Goal: Browse casually: Explore the website without a specific task or goal

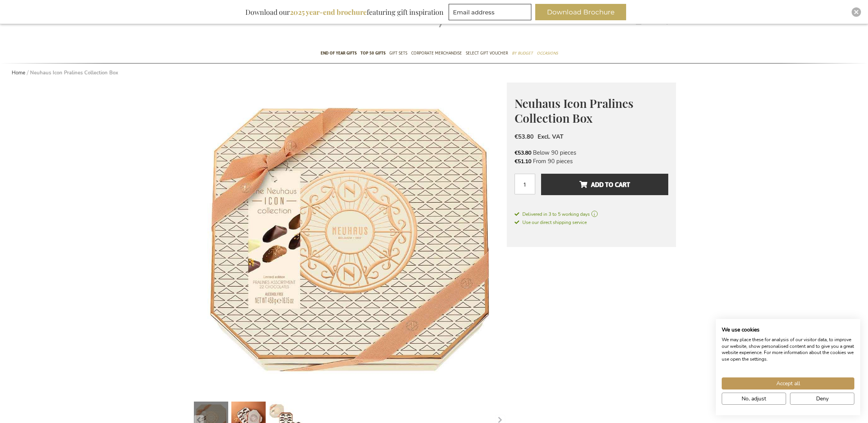
scroll to position [103, 0]
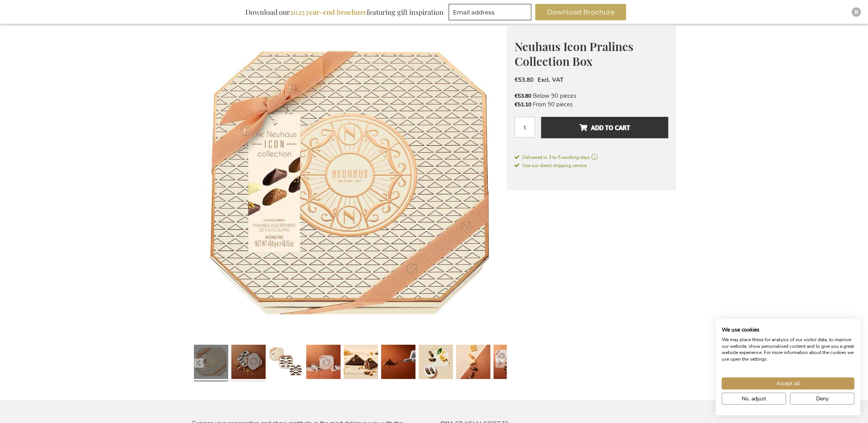
click at [243, 365] on link at bounding box center [248, 363] width 34 height 43
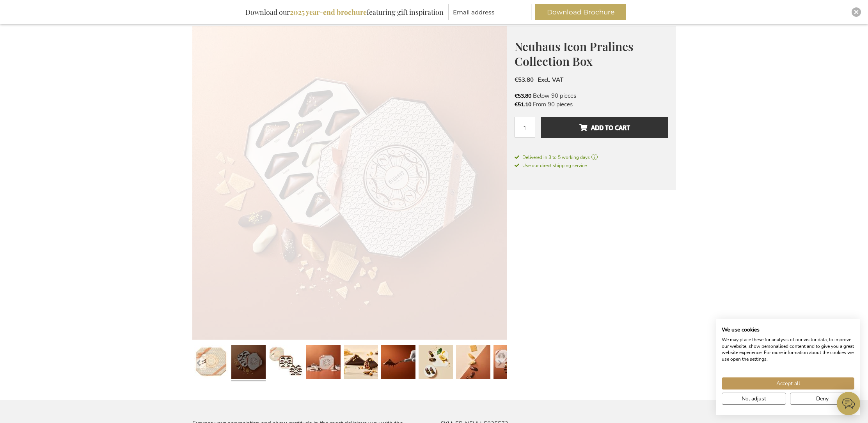
scroll to position [0, 0]
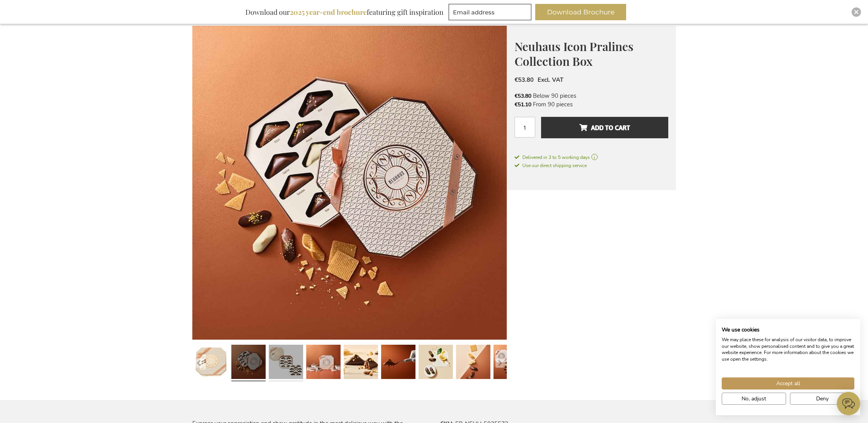
click at [273, 356] on link at bounding box center [286, 363] width 34 height 43
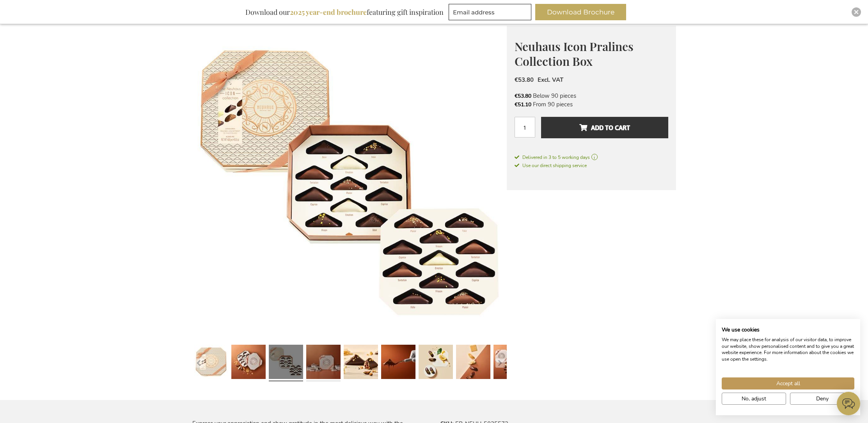
click at [326, 360] on link at bounding box center [323, 363] width 34 height 43
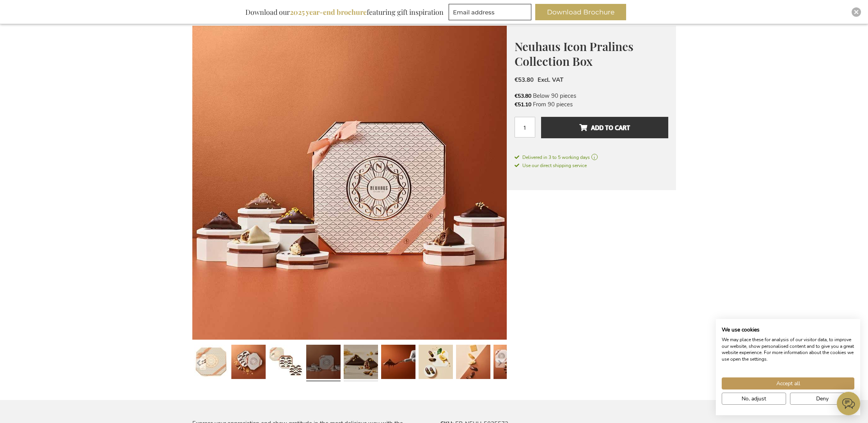
click at [358, 358] on link at bounding box center [361, 363] width 34 height 43
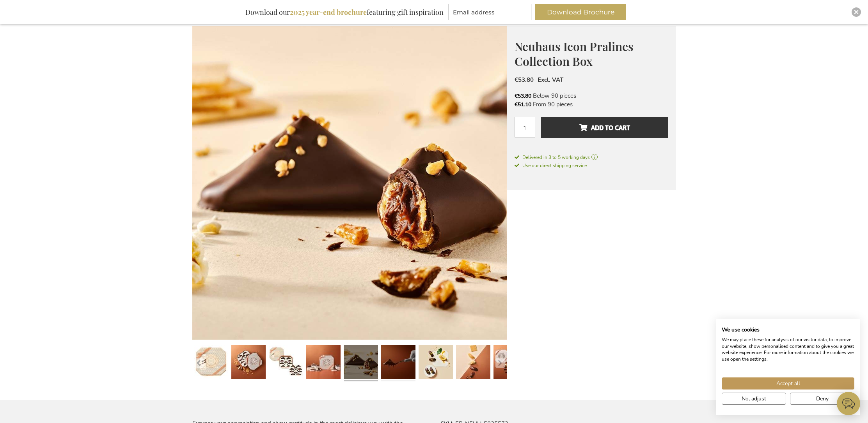
click at [402, 360] on link at bounding box center [398, 363] width 34 height 43
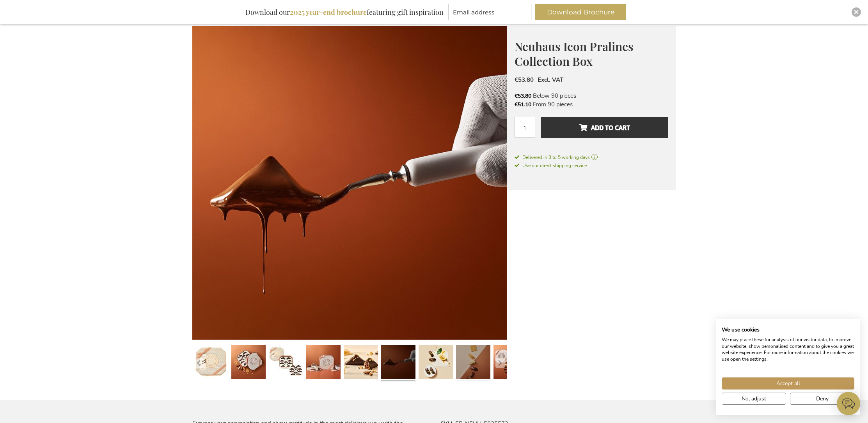
click at [456, 363] on link at bounding box center [473, 363] width 34 height 43
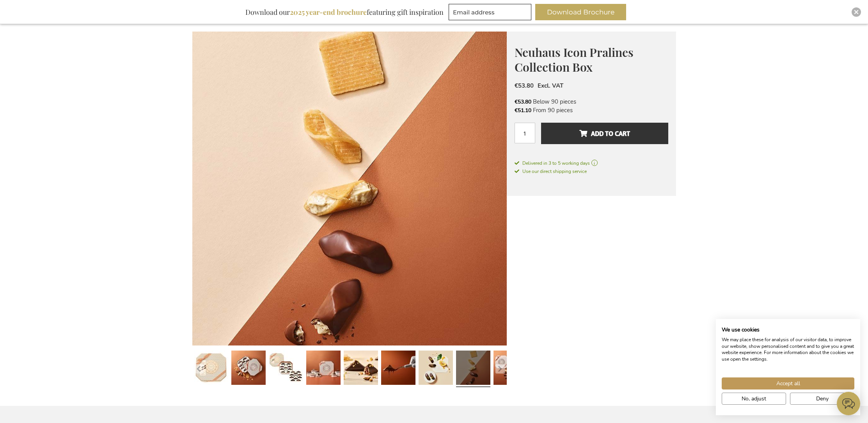
scroll to position [108, 0]
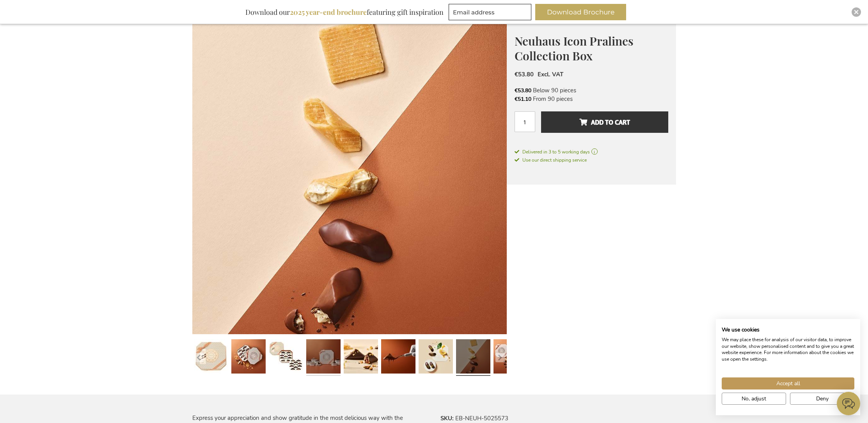
drag, startPoint x: 469, startPoint y: 365, endPoint x: 332, endPoint y: 374, distance: 137.6
click at [170, 374] on div at bounding box center [12, 357] width 314 height 43
click at [503, 352] on link at bounding box center [510, 357] width 34 height 43
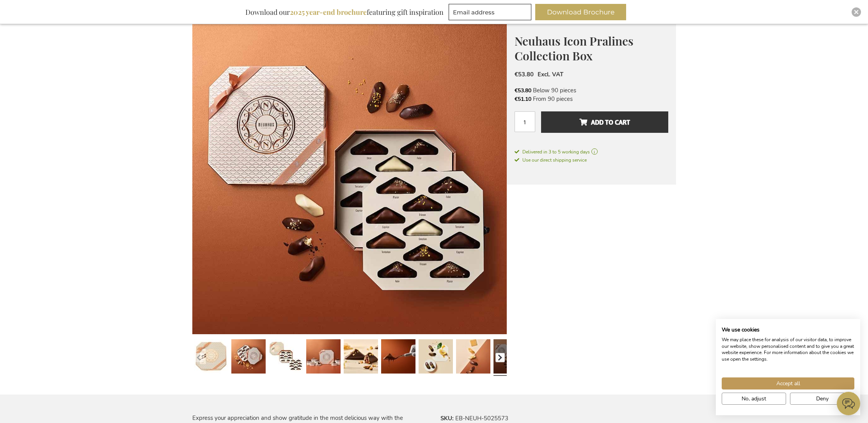
click at [501, 356] on button "button" at bounding box center [499, 357] width 9 height 9
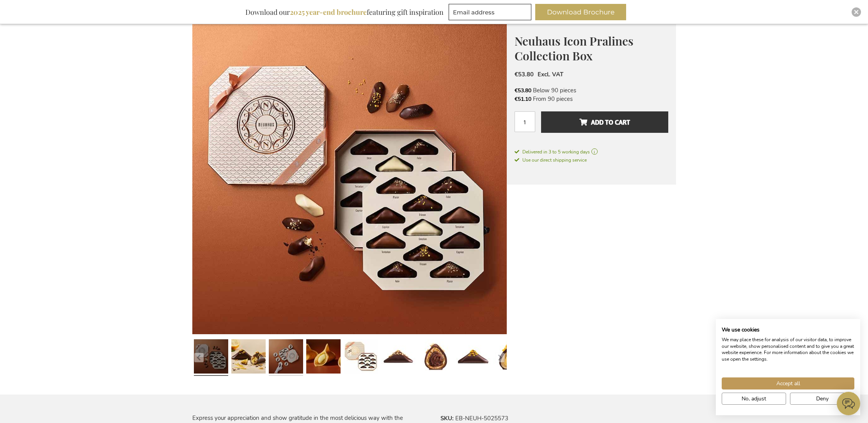
click at [278, 361] on link at bounding box center [286, 357] width 34 height 43
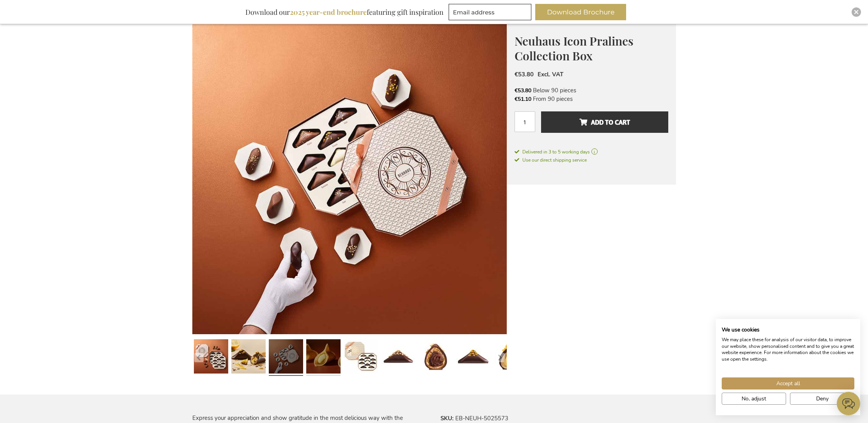
click at [316, 357] on link at bounding box center [323, 357] width 34 height 43
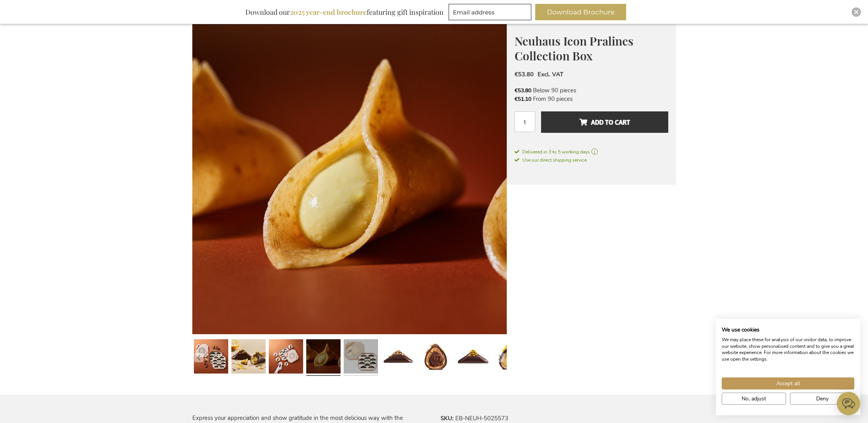
click at [360, 356] on link at bounding box center [361, 357] width 34 height 43
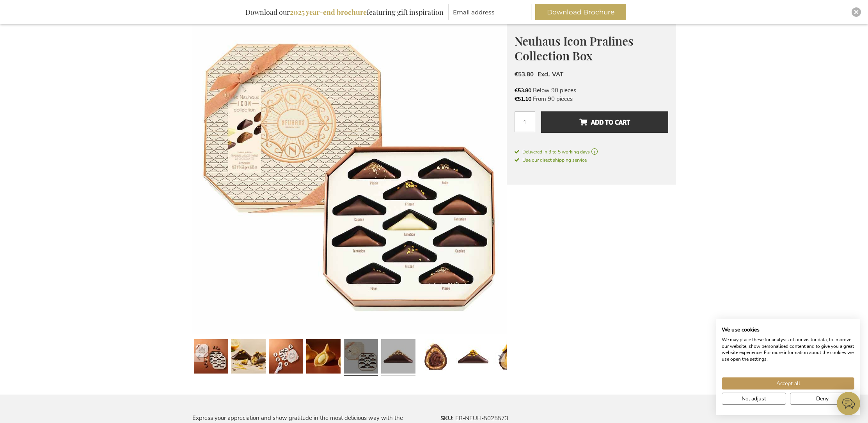
click at [402, 361] on link at bounding box center [398, 357] width 34 height 43
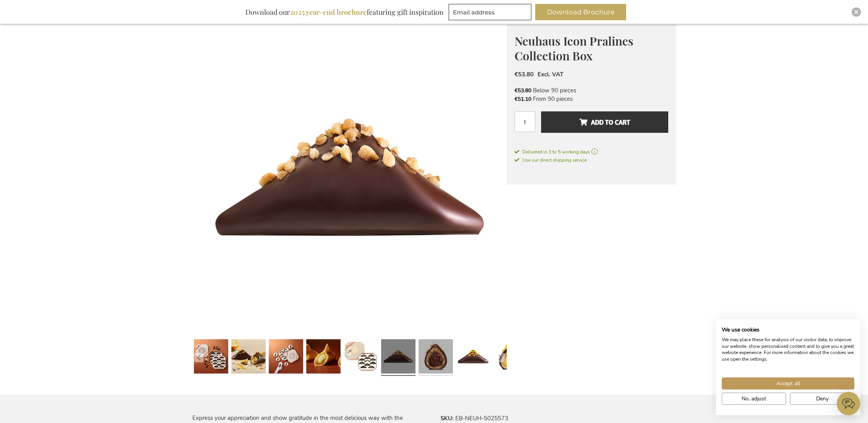
click at [450, 358] on link at bounding box center [435, 357] width 34 height 43
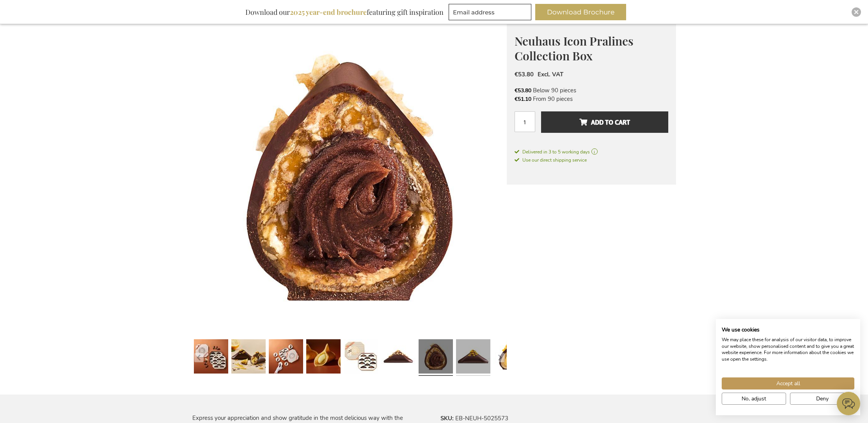
click at [475, 359] on link at bounding box center [473, 357] width 34 height 43
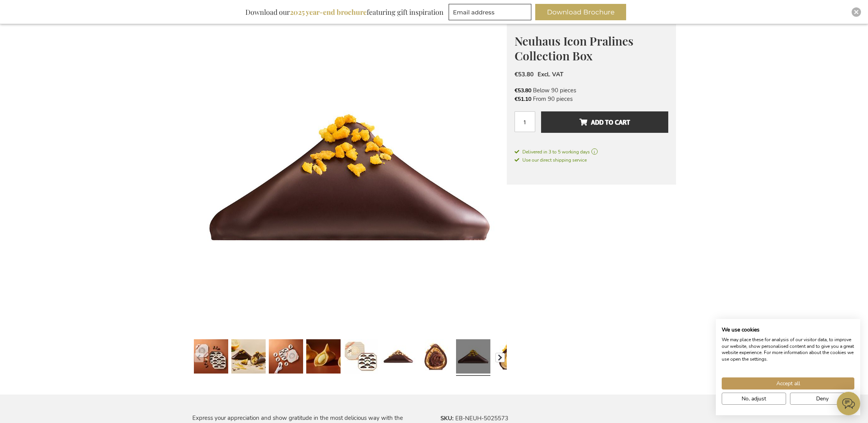
click at [504, 358] on button "button" at bounding box center [499, 357] width 9 height 9
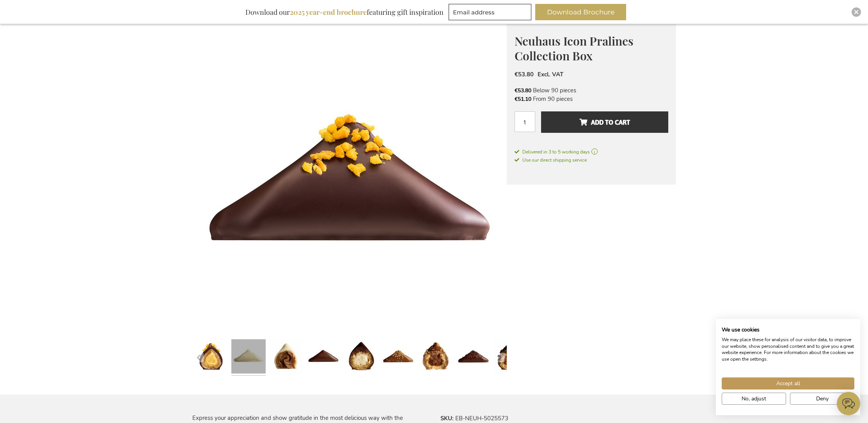
click at [241, 356] on link at bounding box center [248, 357] width 34 height 43
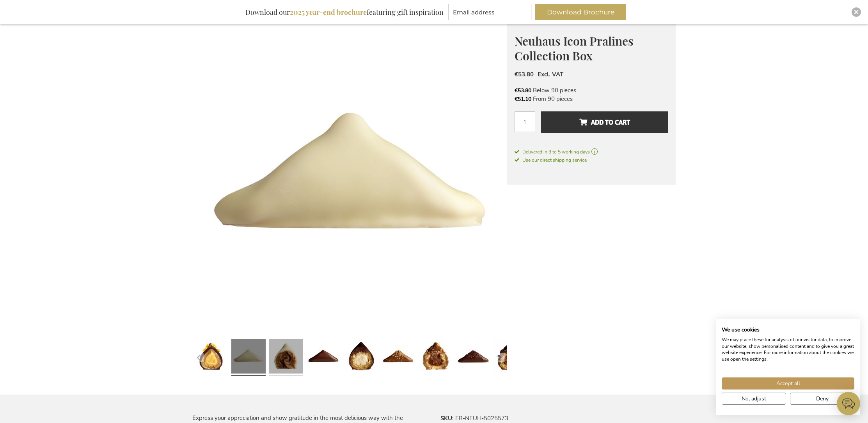
click at [280, 354] on link at bounding box center [286, 357] width 34 height 43
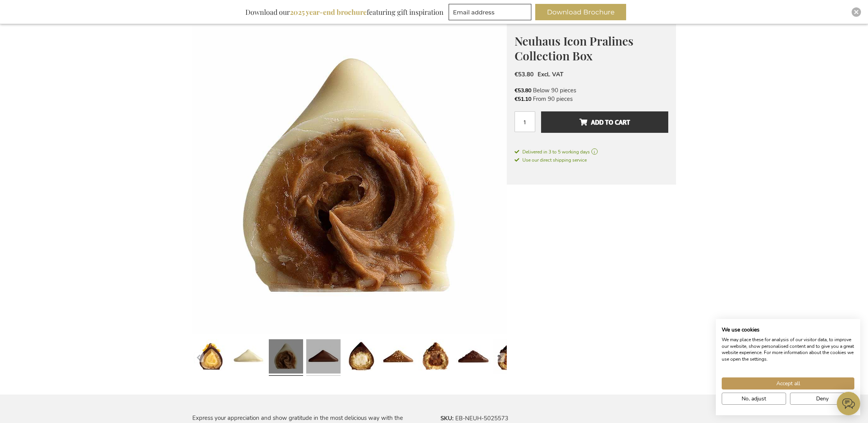
click at [315, 353] on link at bounding box center [323, 357] width 34 height 43
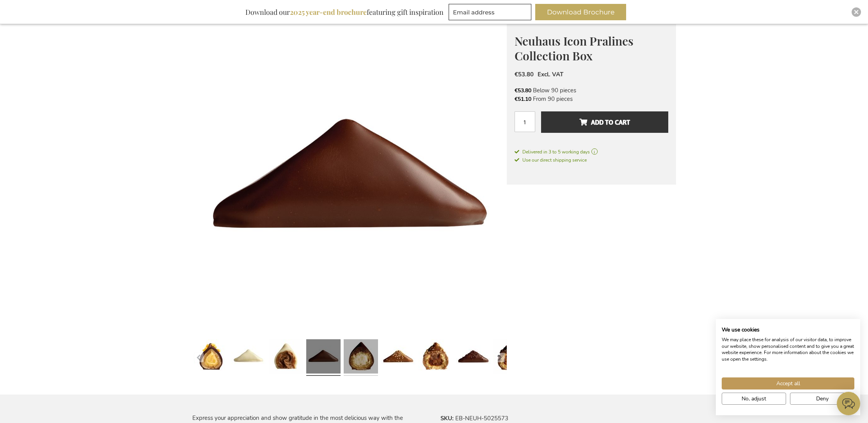
click at [350, 353] on link at bounding box center [361, 357] width 34 height 43
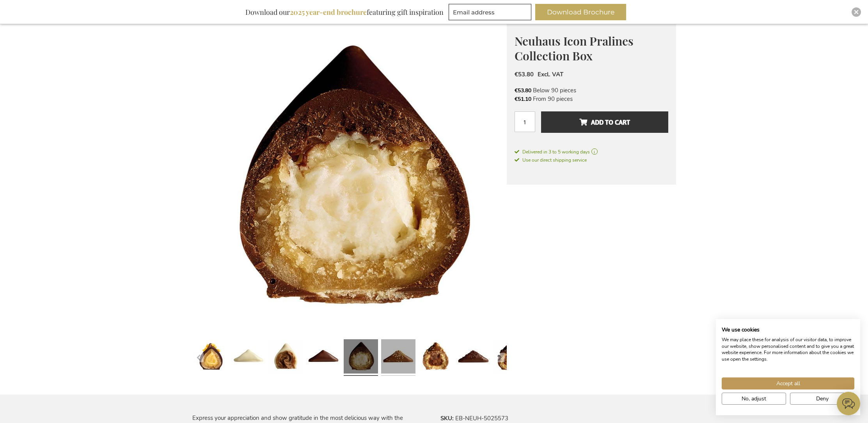
click at [388, 354] on link at bounding box center [398, 357] width 34 height 43
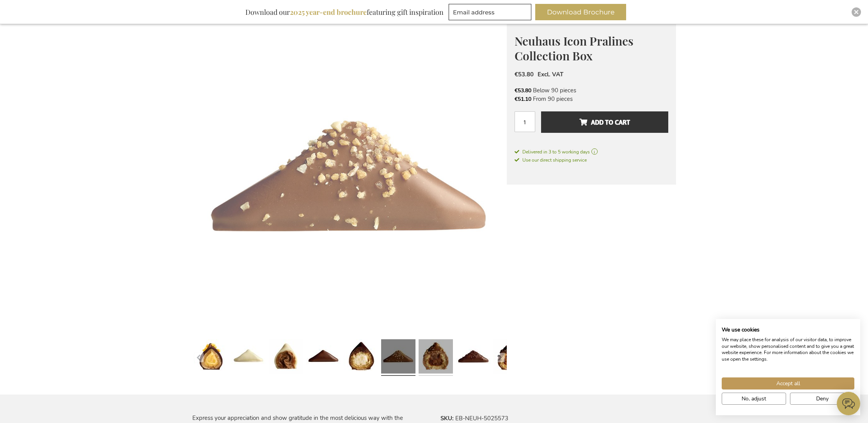
click at [437, 354] on link at bounding box center [435, 357] width 34 height 43
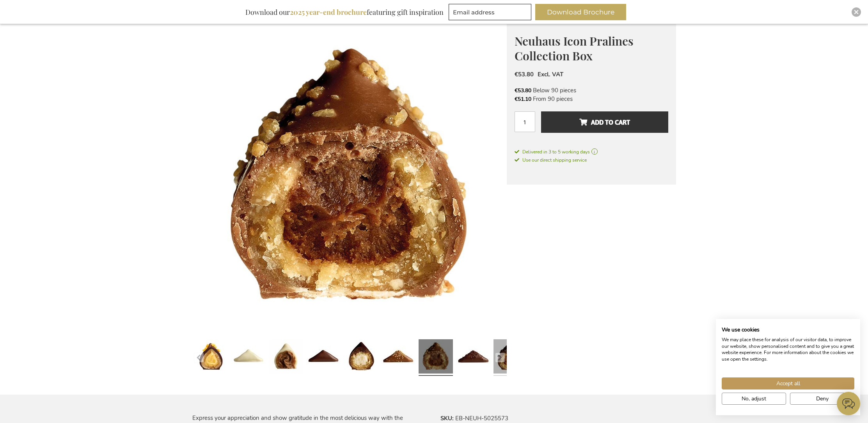
click at [495, 352] on link at bounding box center [510, 357] width 34 height 43
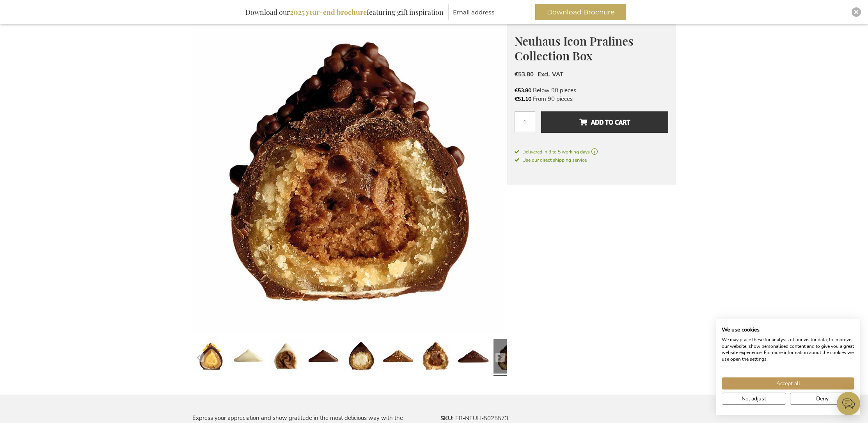
click at [505, 356] on link at bounding box center [510, 357] width 34 height 43
click at [502, 357] on button "button" at bounding box center [499, 357] width 9 height 9
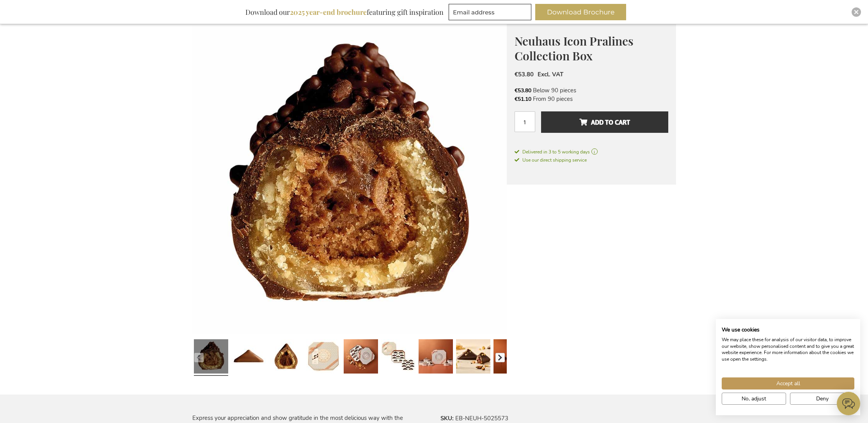
click at [502, 357] on button "button" at bounding box center [499, 357] width 9 height 9
